Goal: Task Accomplishment & Management: Complete application form

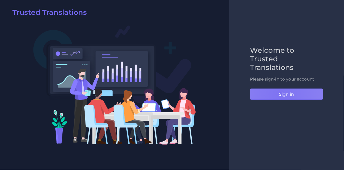
click at [281, 95] on button "Sign in" at bounding box center [286, 94] width 73 height 11
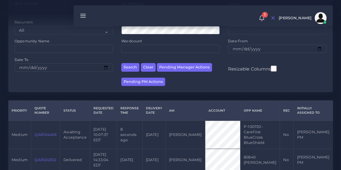
scroll to position [67, 0]
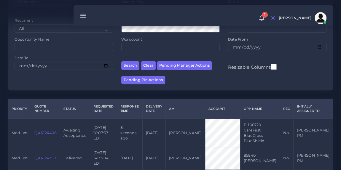
click at [43, 131] on link "QAR124406" at bounding box center [45, 133] width 22 height 4
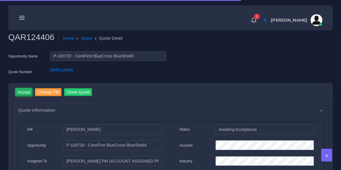
click at [17, 91] on input "Accept" at bounding box center [23, 92] width 17 height 8
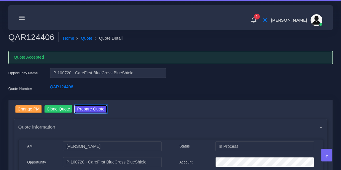
click at [93, 109] on button "Prepare Quote" at bounding box center [91, 109] width 32 height 8
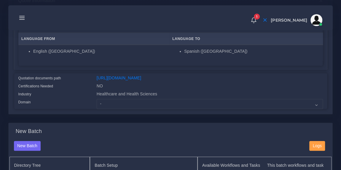
scroll to position [111, 0]
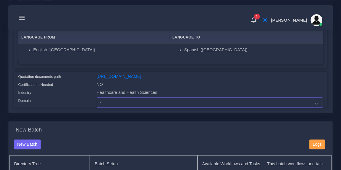
click at [164, 107] on select "- Advertising and Media Agriculture, Forestry and Fishing Architecture, Buildin…" at bounding box center [210, 102] width 226 height 10
select select "Healthcare and Health Sciences"
click at [97, 101] on select "- Advertising and Media Agriculture, Forestry and Fishing Architecture, Buildin…" at bounding box center [210, 102] width 226 height 10
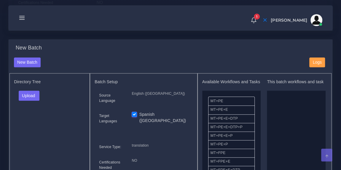
scroll to position [195, 0]
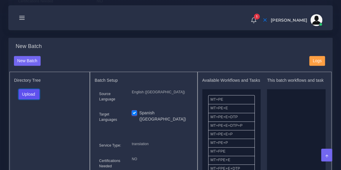
click at [37, 99] on button "Upload" at bounding box center [29, 94] width 21 height 10
click at [33, 118] on label "Files" at bounding box center [39, 116] width 41 height 7
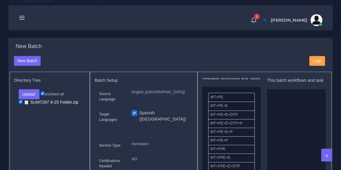
scroll to position [4, 0]
drag, startPoint x: 238, startPoint y: 155, endPoint x: 297, endPoint y: 134, distance: 62.3
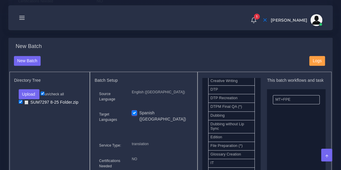
scroll to position [209, 0]
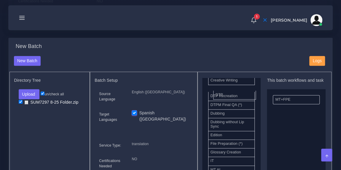
drag, startPoint x: 227, startPoint y: 94, endPoint x: 289, endPoint y: 129, distance: 71.4
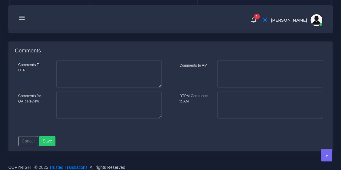
scroll to position [412, 0]
click at [36, 23] on button "Save new batch" at bounding box center [27, 18] width 36 height 10
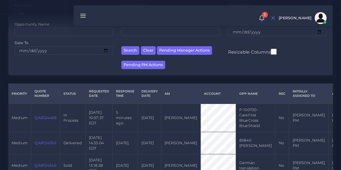
scroll to position [84, 0]
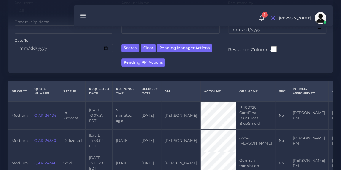
click at [44, 115] on link "QAR124406" at bounding box center [45, 115] width 22 height 4
click at [41, 115] on link "QAR124406" at bounding box center [45, 115] width 22 height 4
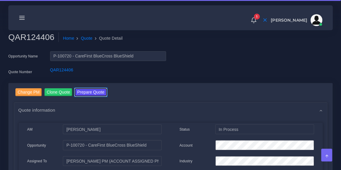
click at [86, 92] on button "Prepare Quote" at bounding box center [91, 92] width 32 height 8
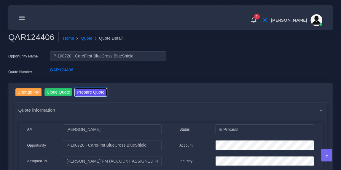
click at [94, 94] on button "Prepare Quote" at bounding box center [91, 92] width 32 height 8
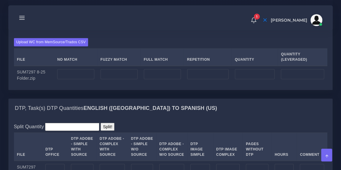
scroll to position [454, 0]
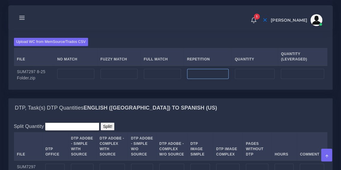
click at [203, 79] on input "number" at bounding box center [207, 74] width 41 height 10
paste input "345"
type input "345"
type input "86"
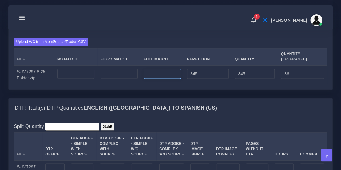
click at [159, 79] on input "number" at bounding box center [162, 74] width 37 height 10
type input "81"
type input "426"
type input "106"
click at [80, 79] on input "number" at bounding box center [75, 74] width 37 height 10
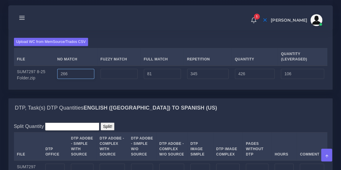
type input "266"
type input "692"
type input "372"
click at [110, 79] on input "number" at bounding box center [118, 74] width 37 height 10
type input "6"
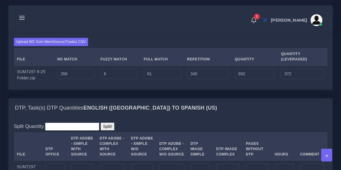
type input "698"
type input "375"
click at [139, 65] on div "Upload WC from MemSource/Trados CSV File No Match Fuzzy Match Full Match Repeti…" at bounding box center [170, 61] width 323 height 57
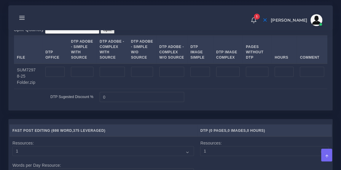
scroll to position [553, 0]
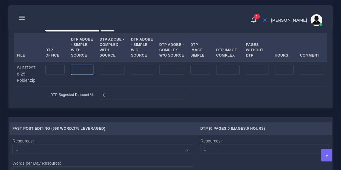
click at [80, 75] on input "number" at bounding box center [82, 70] width 22 height 10
type input "1"
click at [144, 49] on div "Split Quantity Split! File DTP Office DTP Adobe - Simple With Source DTP Adobe …" at bounding box center [170, 63] width 323 height 90
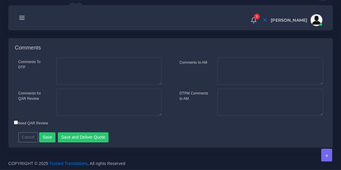
scroll to position [829, 0]
click at [83, 142] on button "Save and Deliver Quote" at bounding box center [83, 137] width 51 height 10
